Goal: Navigation & Orientation: Find specific page/section

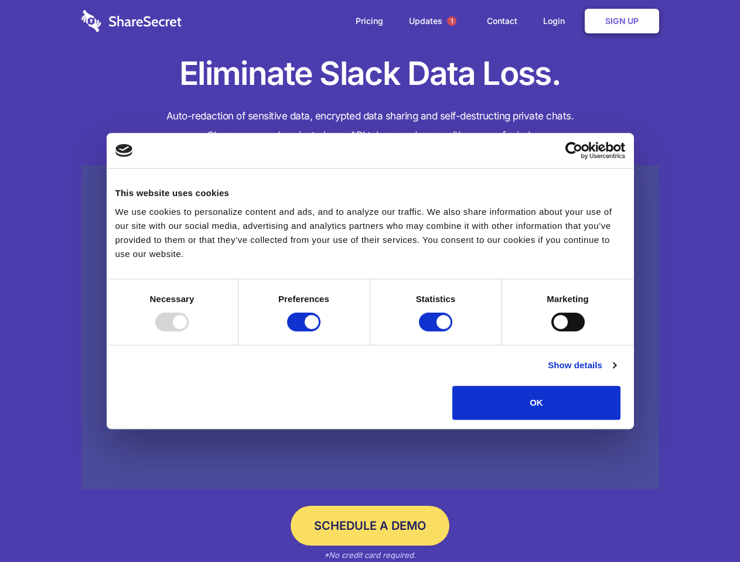
click at [189, 332] on div at bounding box center [171, 322] width 33 height 19
click at [320, 332] on input "Preferences" at bounding box center [303, 322] width 33 height 19
checkbox input "false"
click at [437, 332] on input "Statistics" at bounding box center [435, 322] width 33 height 19
checkbox input "false"
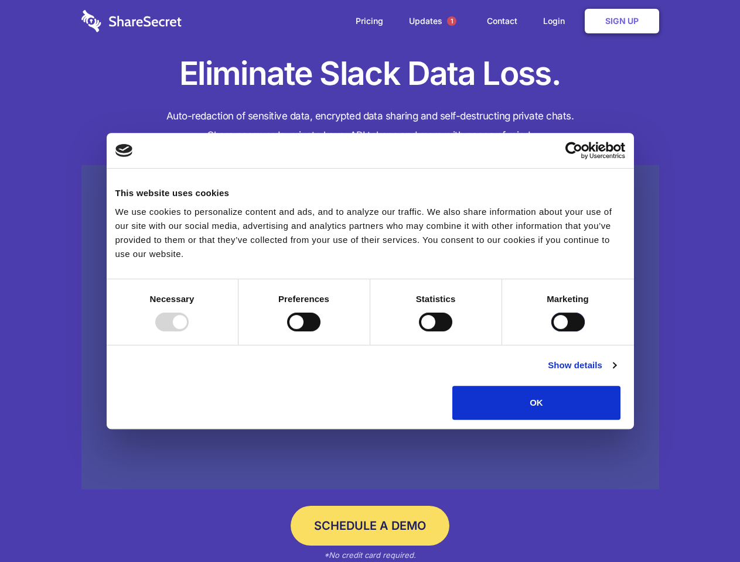
click at [551, 332] on input "Marketing" at bounding box center [567, 322] width 33 height 19
checkbox input "true"
click at [616, 373] on link "Show details" at bounding box center [582, 365] width 68 height 14
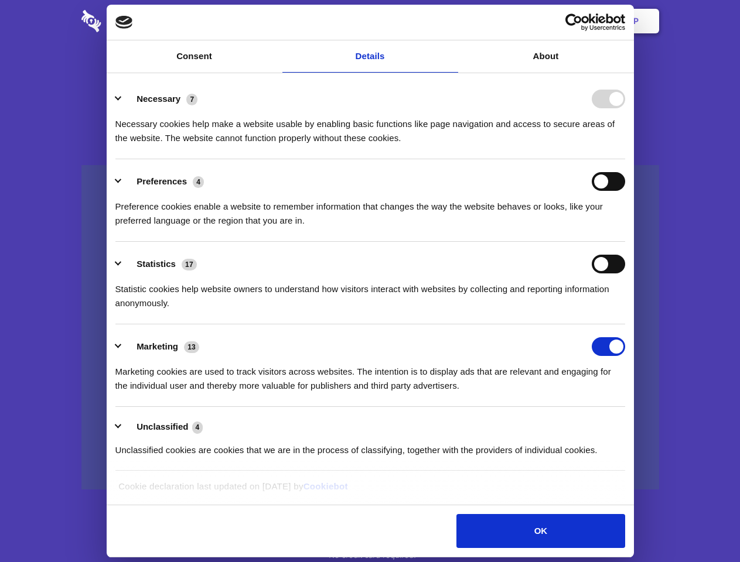
click at [625, 310] on div "Statistic cookies help website owners to understand how visitors interact with …" at bounding box center [370, 292] width 510 height 37
click at [451, 21] on span "1" at bounding box center [451, 20] width 9 height 9
